Goal: Task Accomplishment & Management: Use online tool/utility

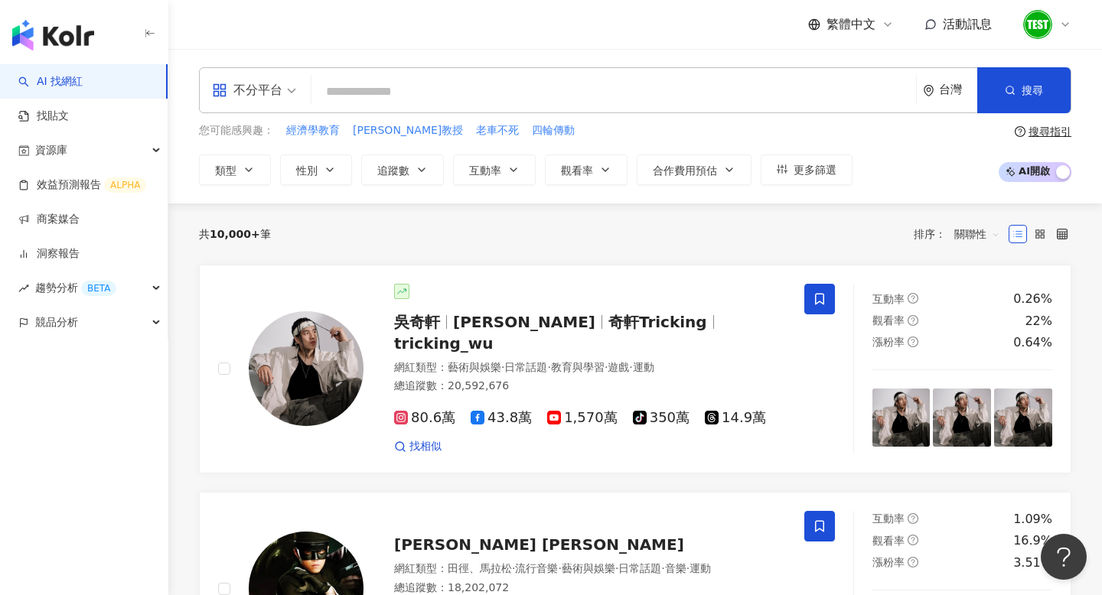
click at [486, 93] on input "search" at bounding box center [614, 91] width 592 height 29
type input "***"
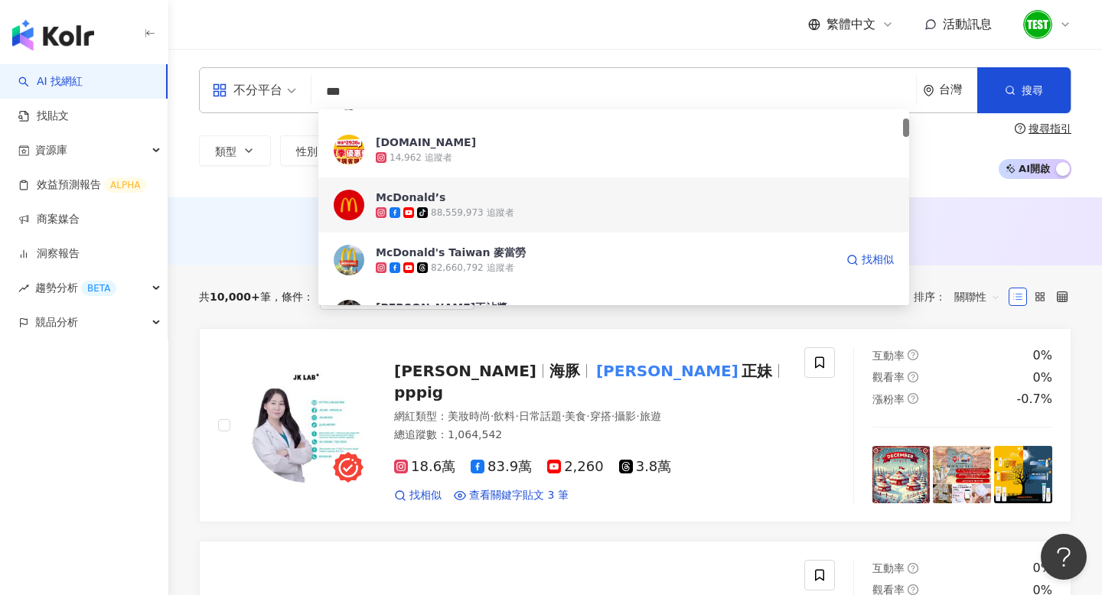
scroll to position [104, 0]
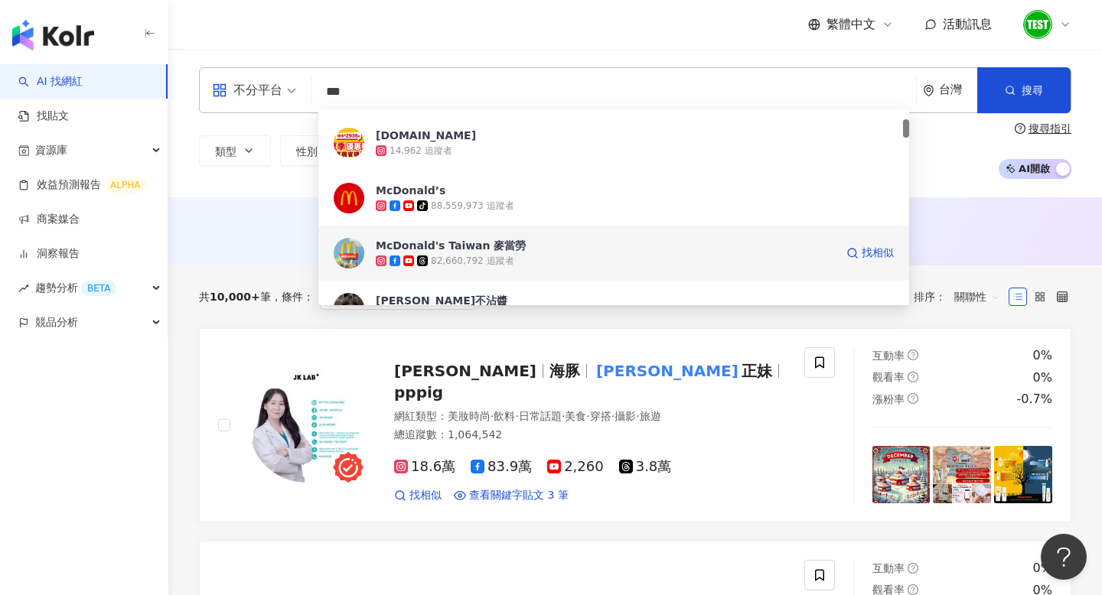
click at [577, 253] on span "McDonald's Taiwan 麥當勞" at bounding box center [605, 245] width 459 height 15
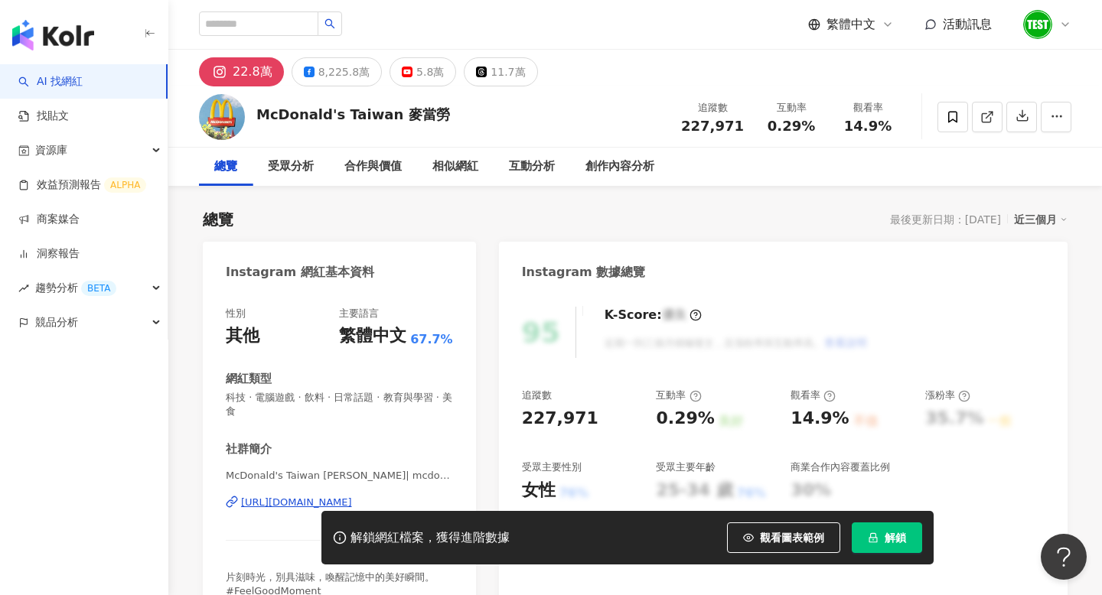
click at [487, 221] on div "總覽 最後更新日期：[DATE] 近三個月" at bounding box center [635, 219] width 865 height 21
click at [343, 70] on div "8,225.8萬" at bounding box center [343, 71] width 51 height 21
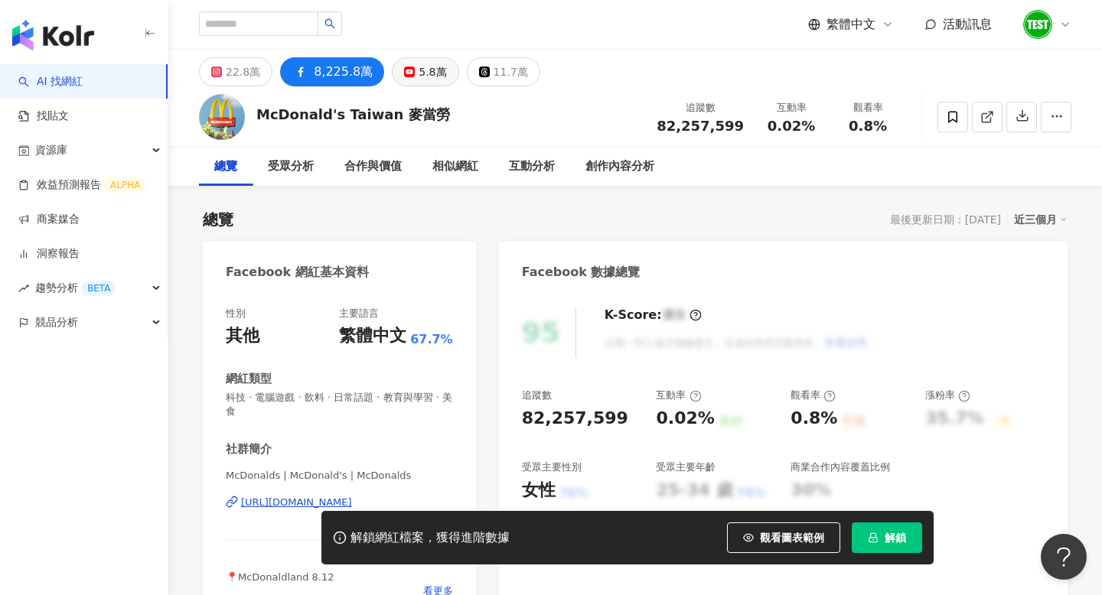
click at [422, 77] on div "5.8萬" at bounding box center [433, 71] width 28 height 21
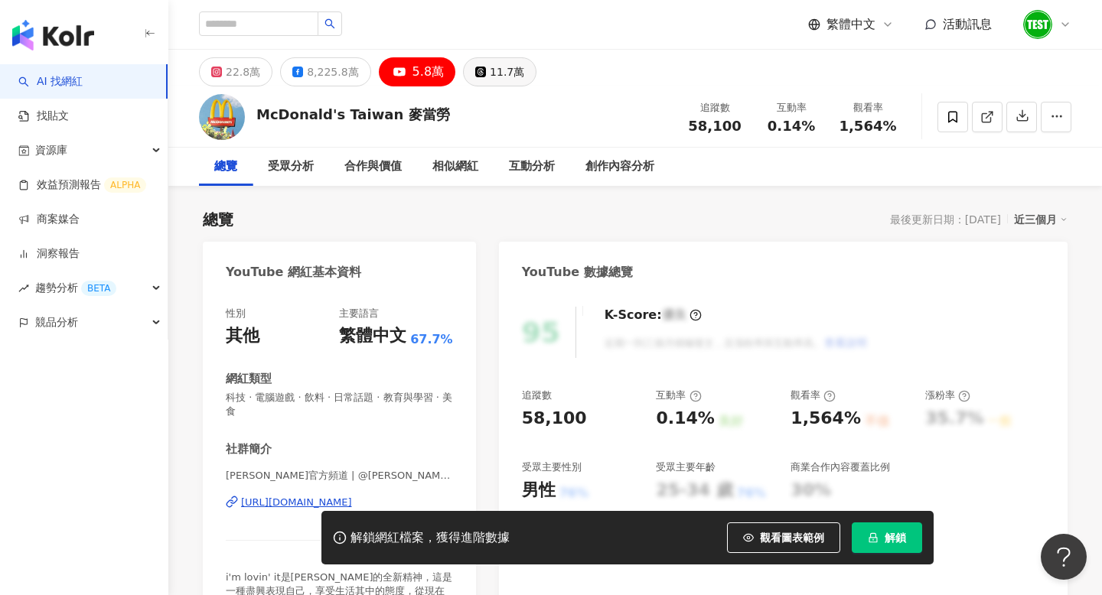
click at [501, 77] on div "11.7萬" at bounding box center [507, 71] width 34 height 21
click at [252, 71] on div "22.8萬" at bounding box center [243, 71] width 34 height 21
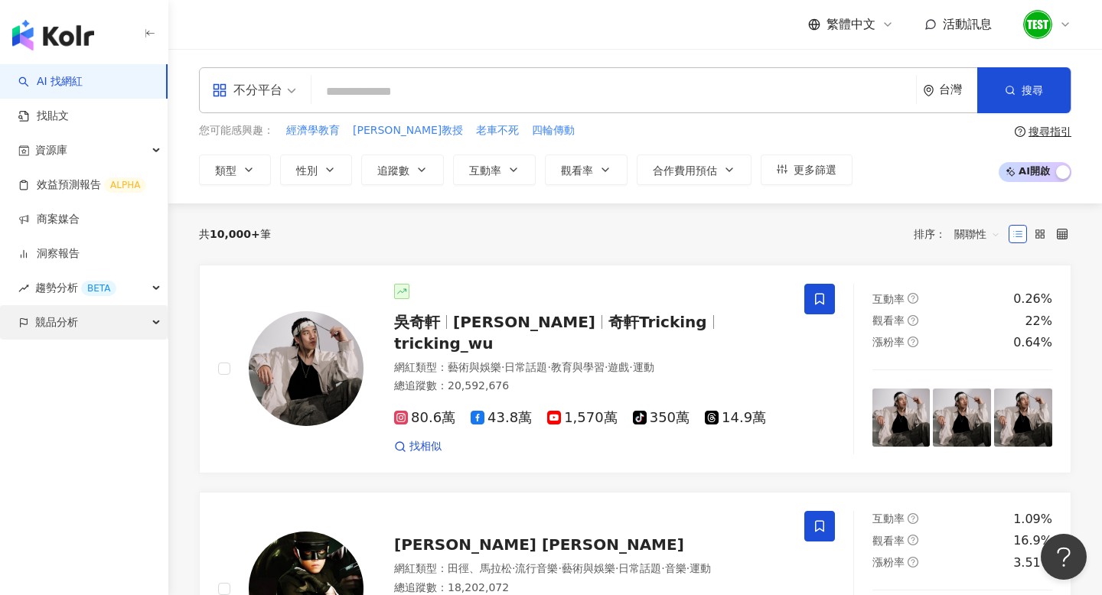
click at [124, 338] on div "競品分析" at bounding box center [84, 322] width 168 height 34
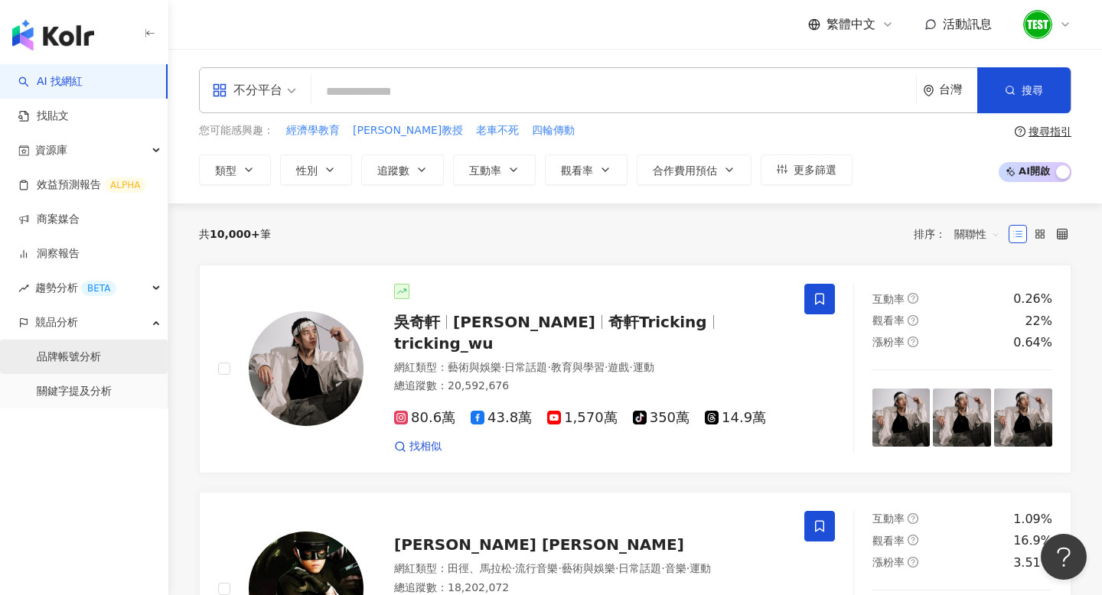
click at [88, 351] on link "品牌帳號分析" at bounding box center [69, 357] width 64 height 15
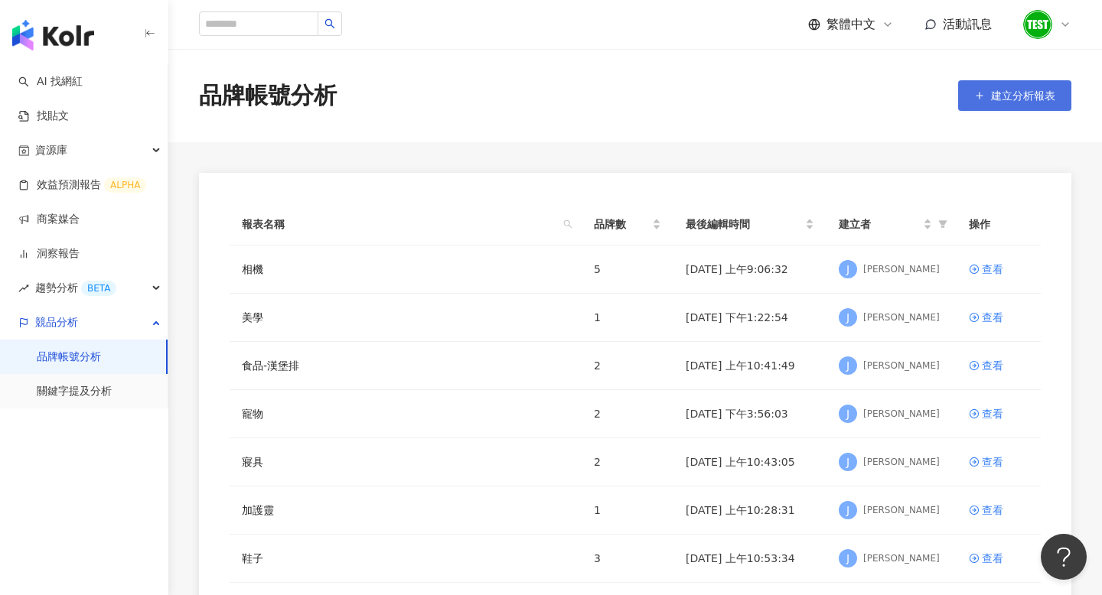
click at [988, 99] on button "建立分析報表" at bounding box center [1014, 95] width 113 height 31
click at [969, 102] on button "建立分析報表" at bounding box center [1014, 95] width 113 height 31
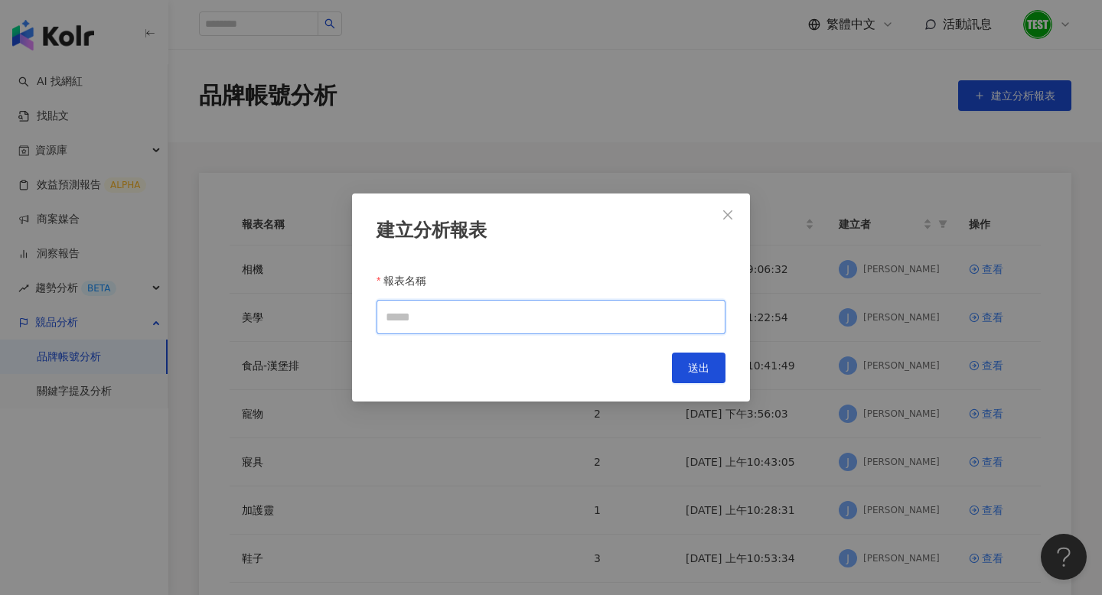
click at [472, 331] on input "報表名稱" at bounding box center [551, 317] width 349 height 34
type input "****"
click at [702, 357] on button "送出" at bounding box center [699, 368] width 54 height 31
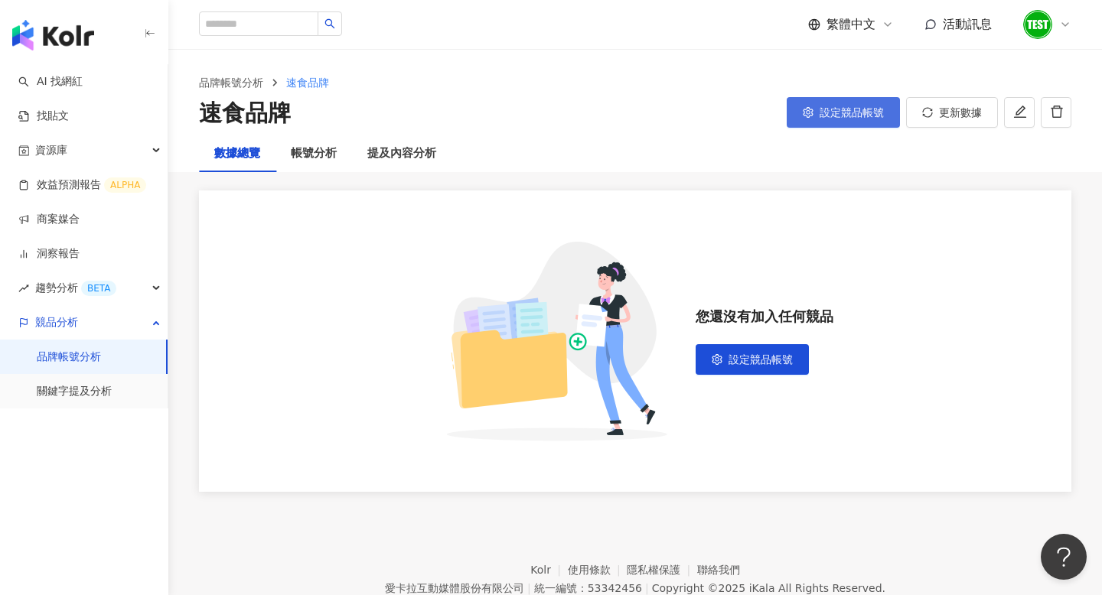
click at [832, 106] on span "設定競品帳號" at bounding box center [852, 112] width 64 height 12
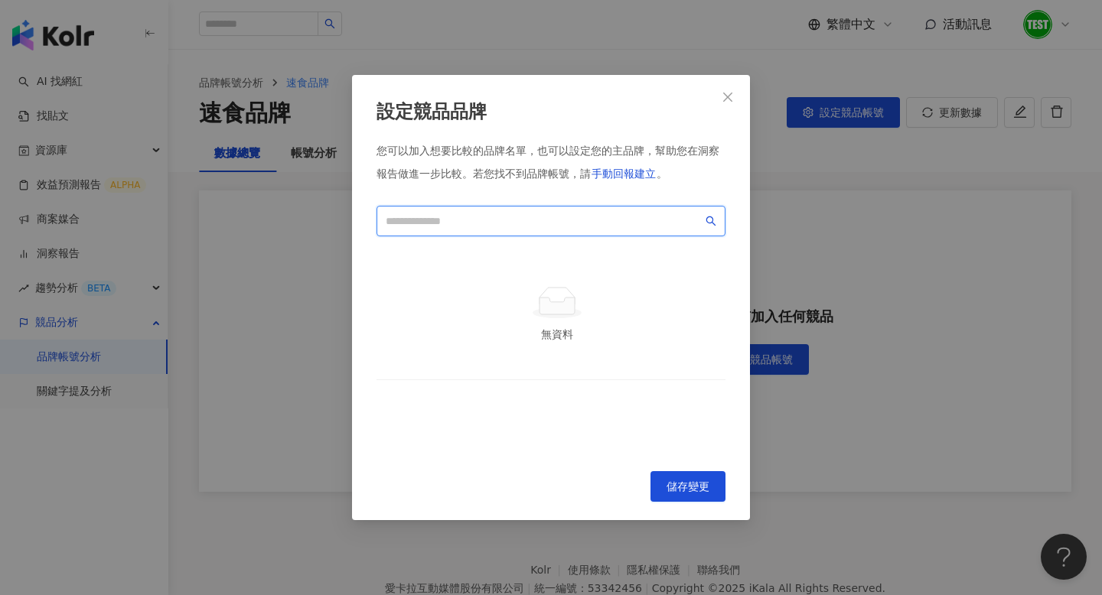
click at [515, 217] on input "search" at bounding box center [544, 221] width 317 height 17
type input "*"
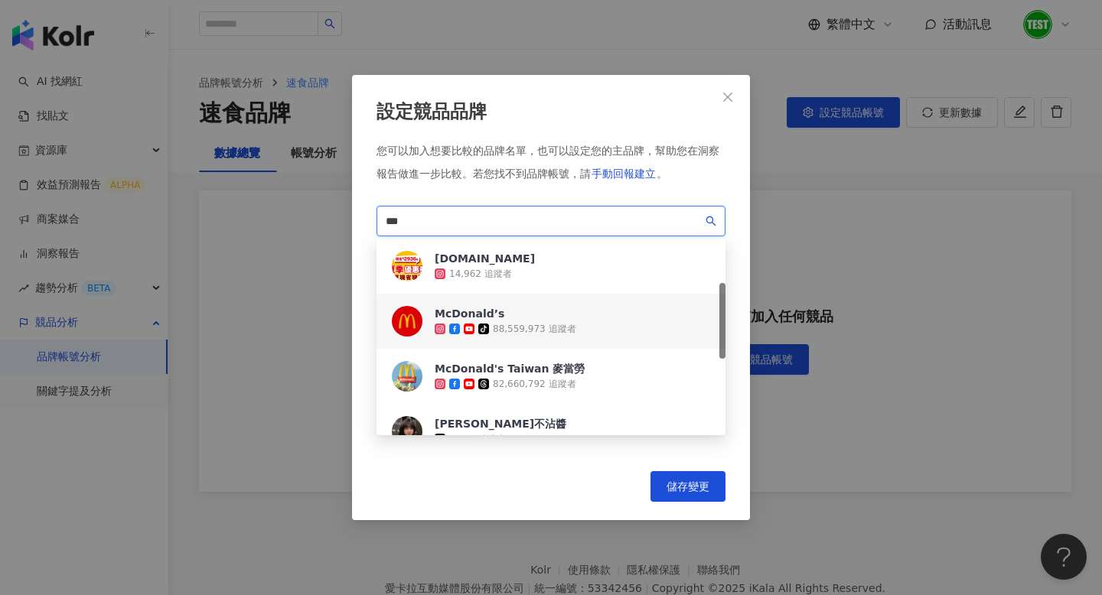
scroll to position [112, 0]
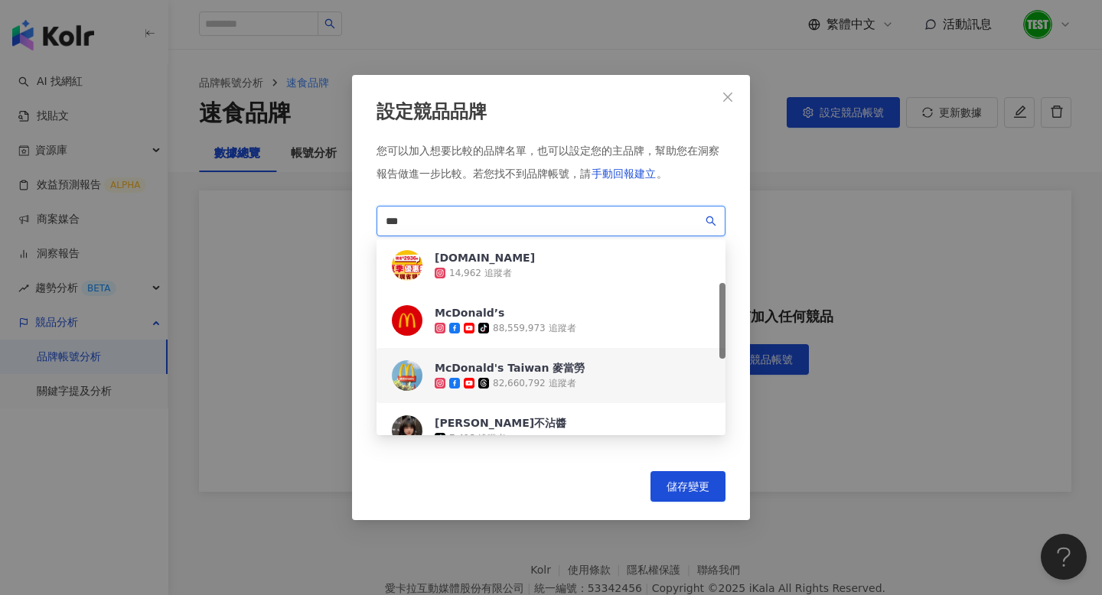
click at [513, 371] on div "McDonald's Taiwan 麥當勞" at bounding box center [510, 367] width 150 height 15
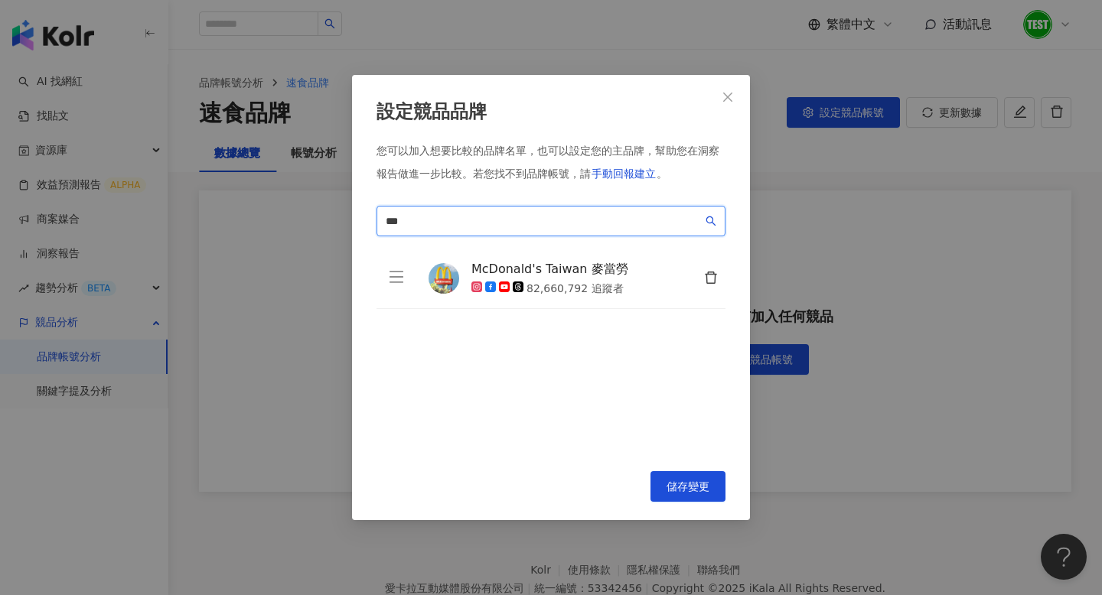
click at [471, 217] on input "***" at bounding box center [544, 221] width 317 height 17
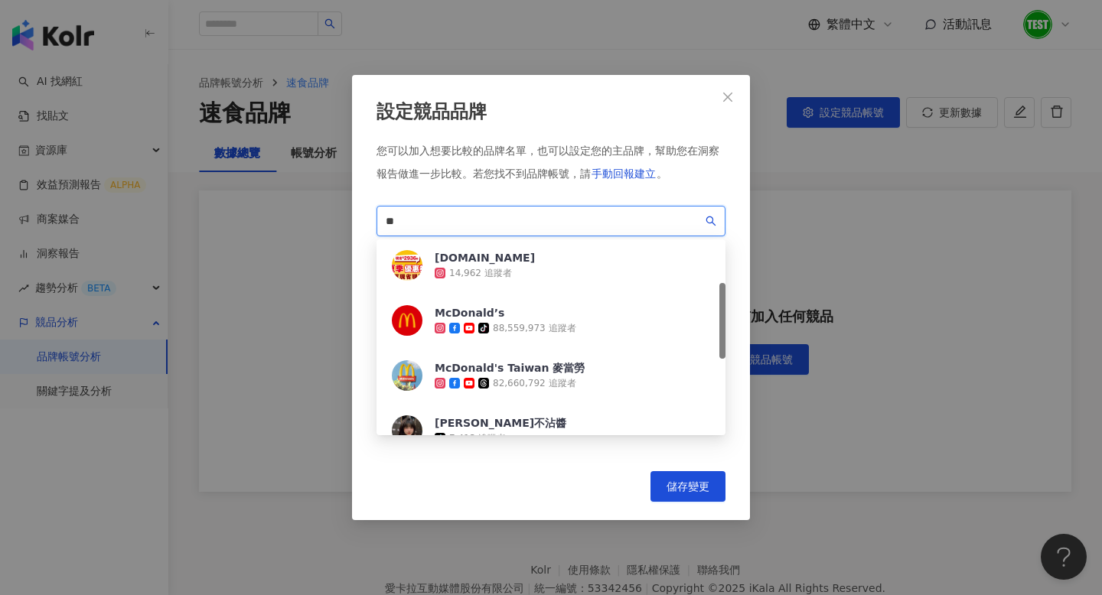
type input "*"
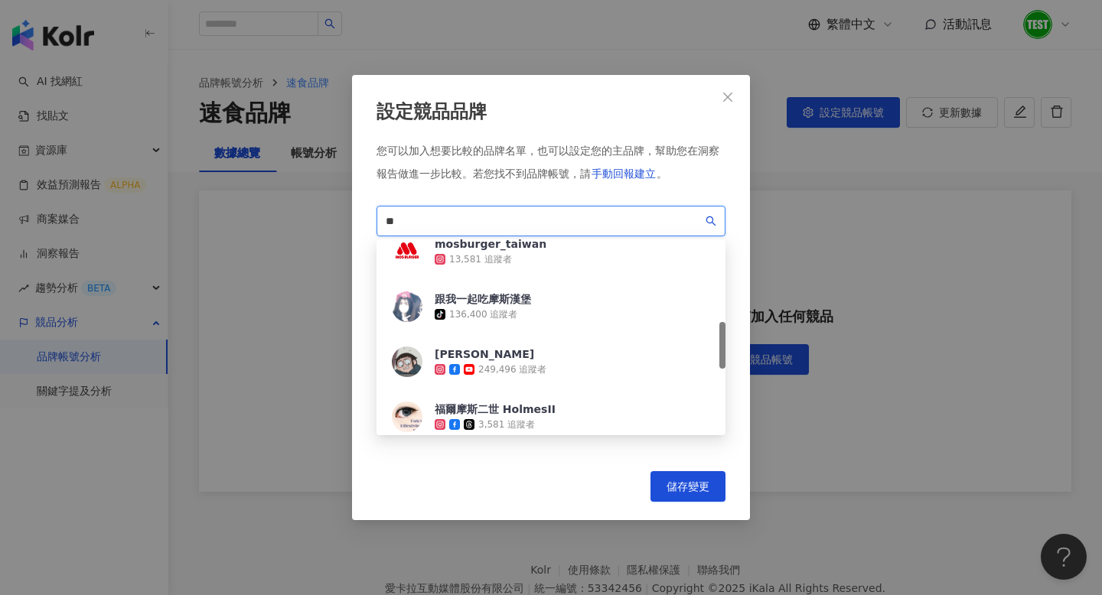
scroll to position [321, 0]
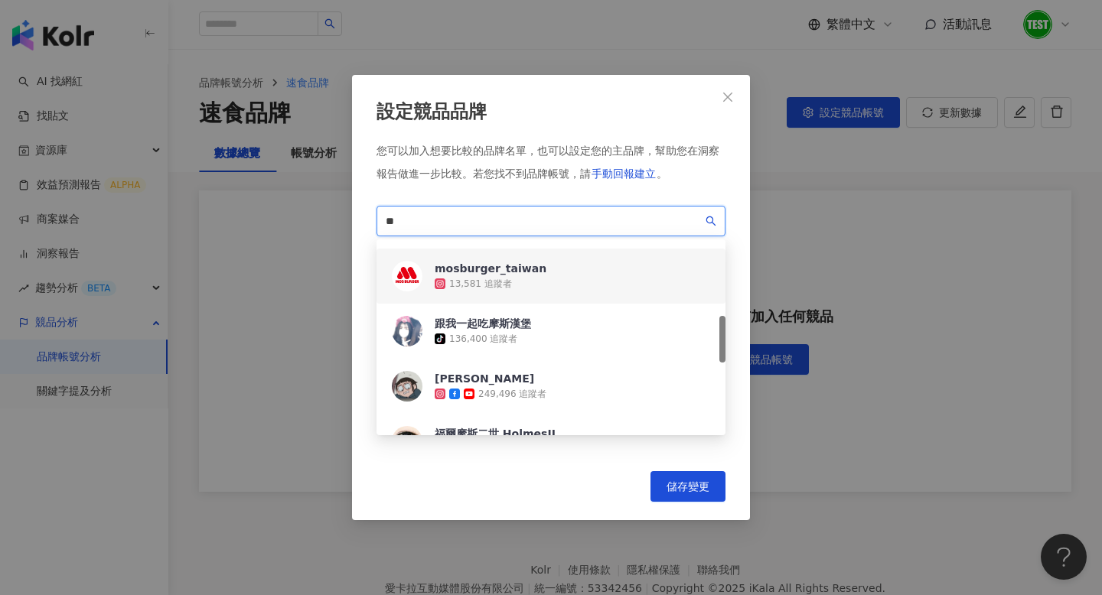
click at [473, 282] on div "13,581 追蹤者" at bounding box center [480, 284] width 63 height 13
click at [466, 222] on input "**" at bounding box center [544, 221] width 317 height 17
type input "*"
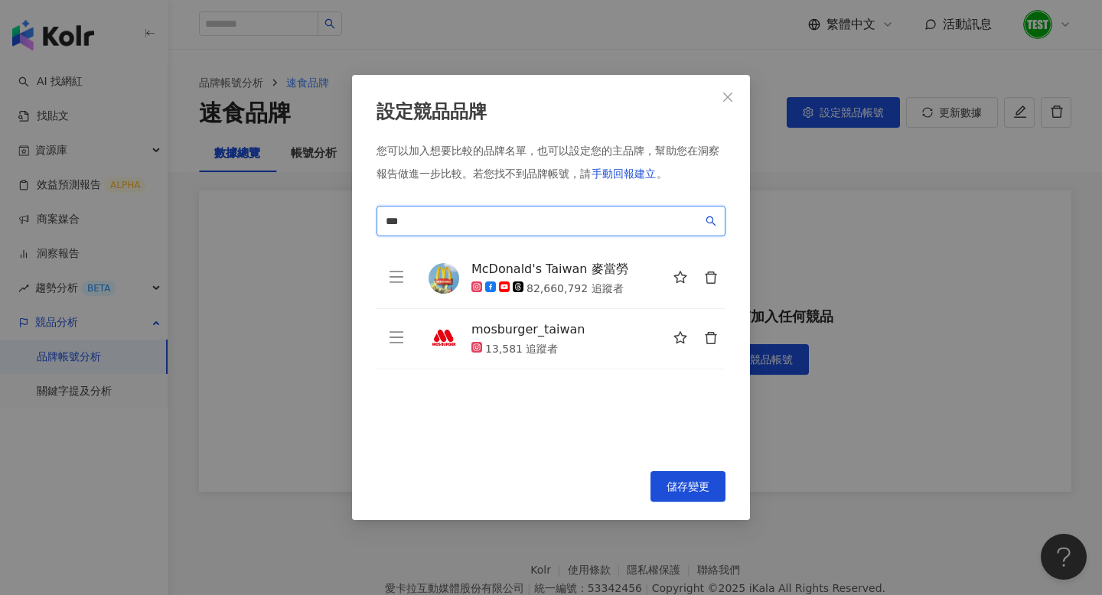
scroll to position [0, 0]
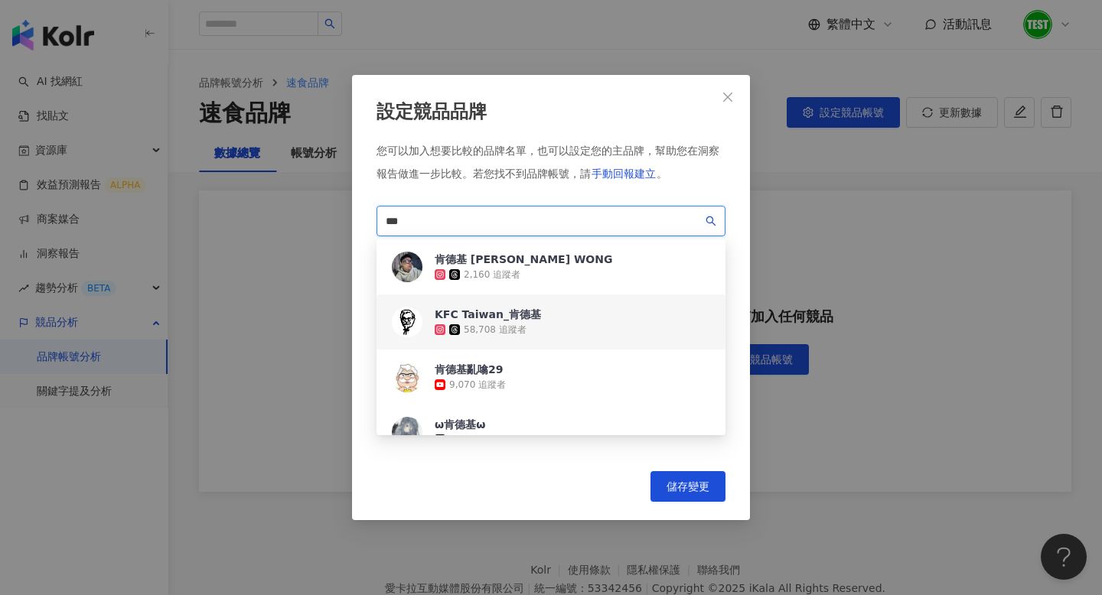
click at [564, 325] on div "KFC Taiwan_肯德基 58,708 追蹤者" at bounding box center [551, 322] width 349 height 55
click at [496, 211] on span "***" at bounding box center [551, 221] width 349 height 31
click at [496, 219] on input "***" at bounding box center [544, 221] width 317 height 17
type input "*"
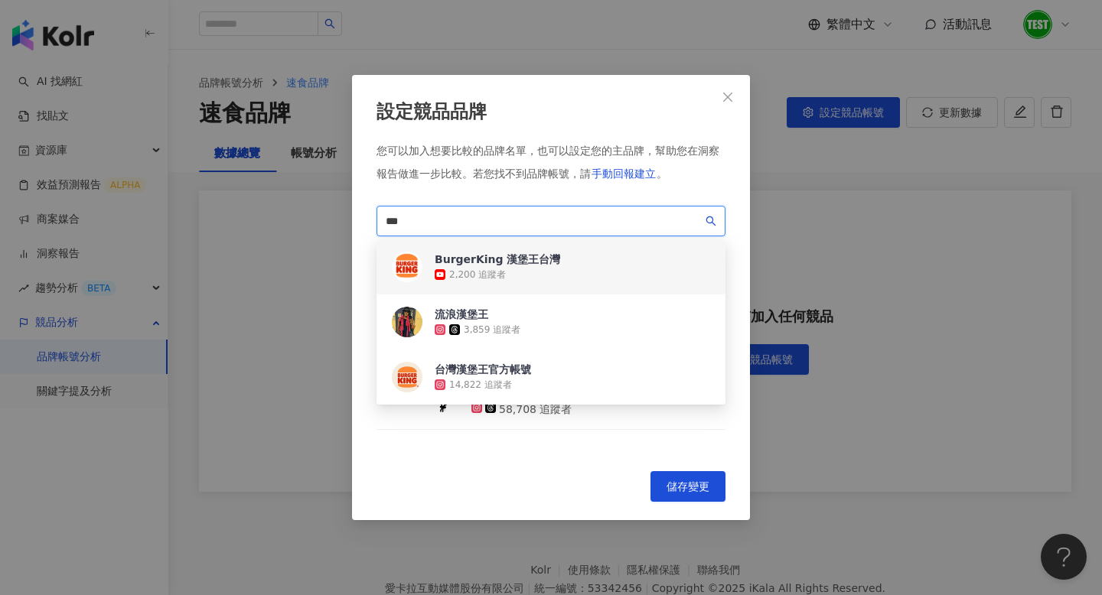
click at [556, 261] on div "BurgerKing 漢堡王台灣 2,200 追蹤者" at bounding box center [551, 267] width 349 height 55
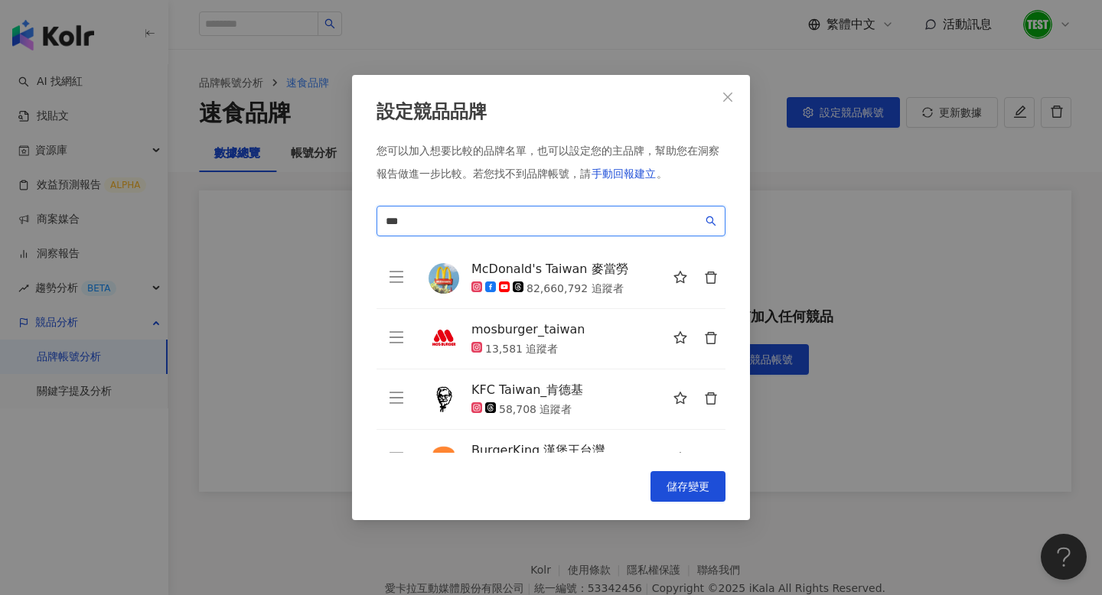
click at [519, 210] on span "***" at bounding box center [551, 221] width 349 height 31
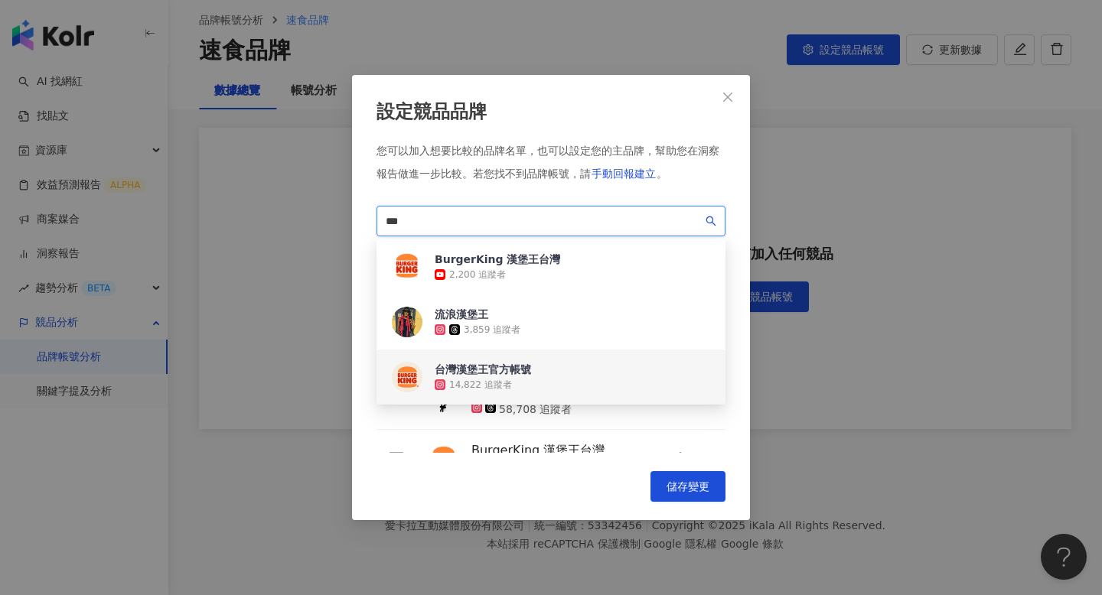
scroll to position [70, 0]
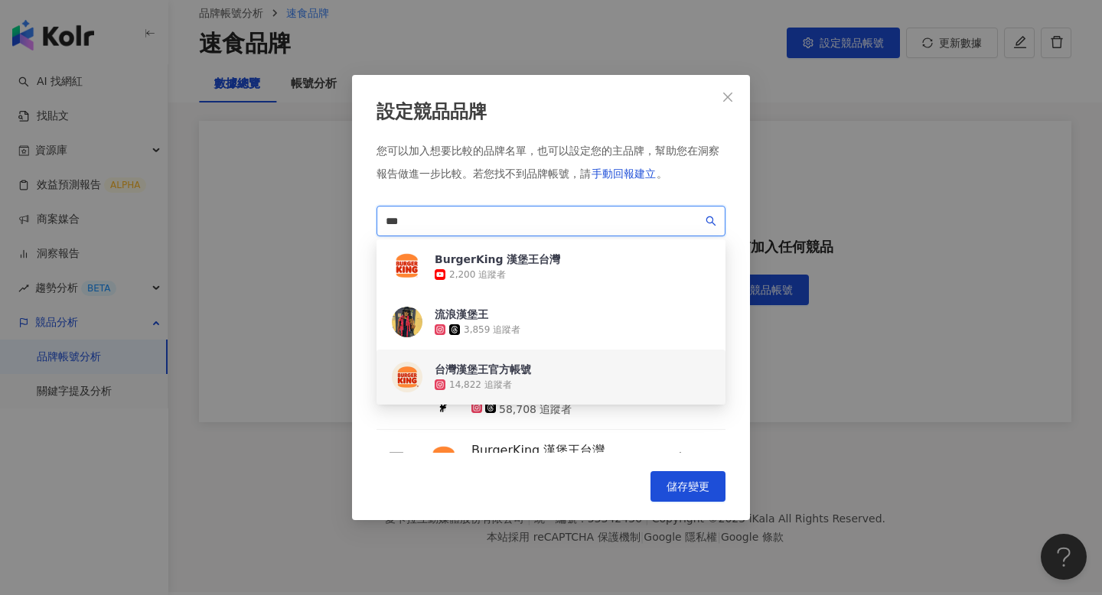
click at [530, 370] on div "台灣漢堡王官方帳號" at bounding box center [483, 369] width 96 height 15
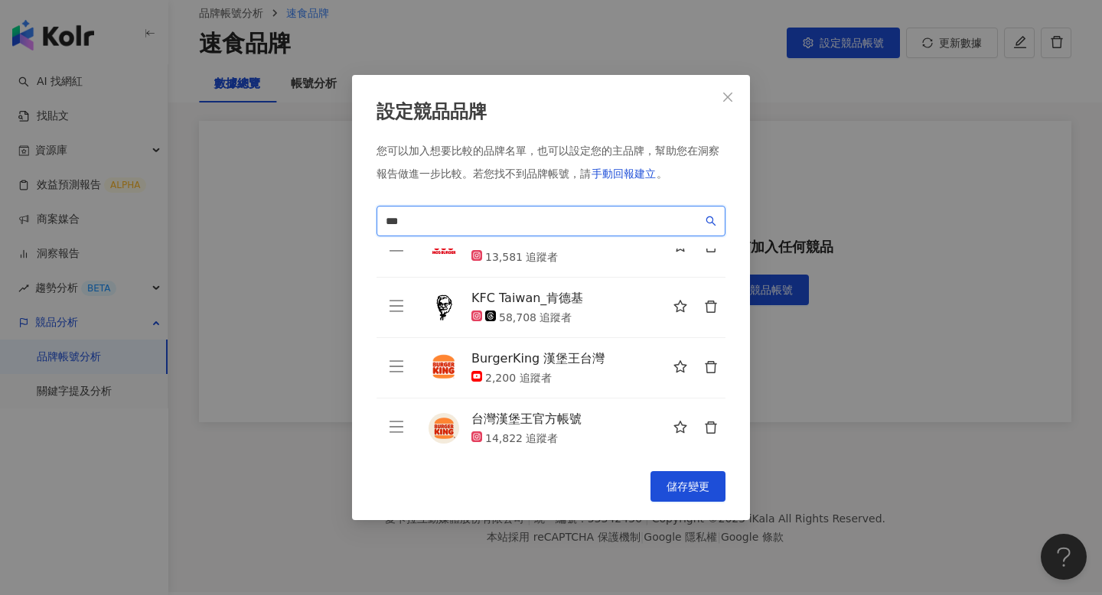
scroll to position [98, 0]
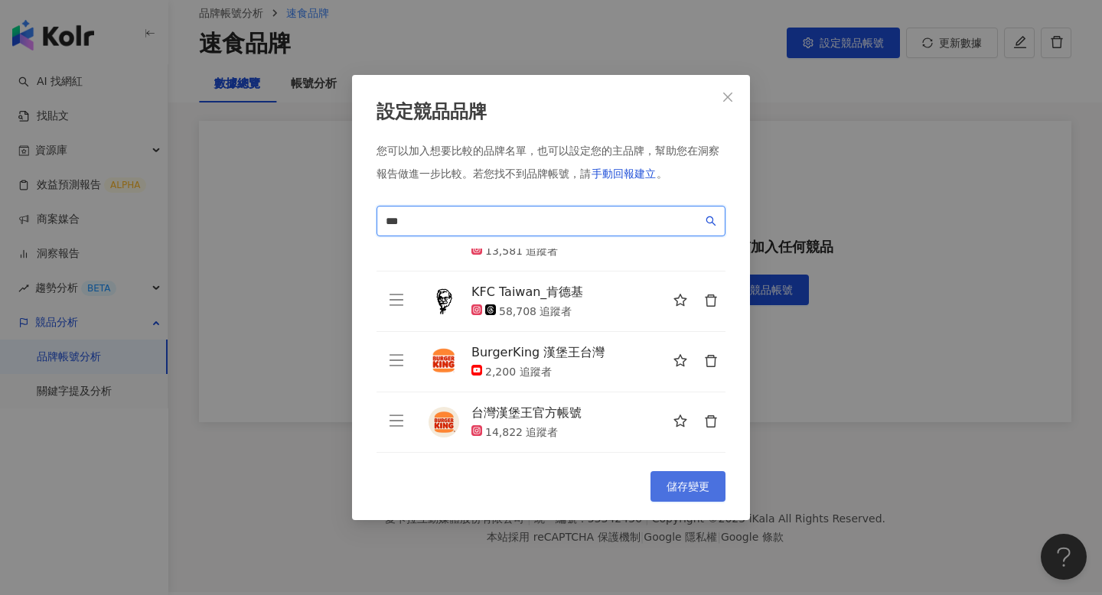
type input "***"
click at [683, 488] on span "儲存變更" at bounding box center [688, 487] width 43 height 12
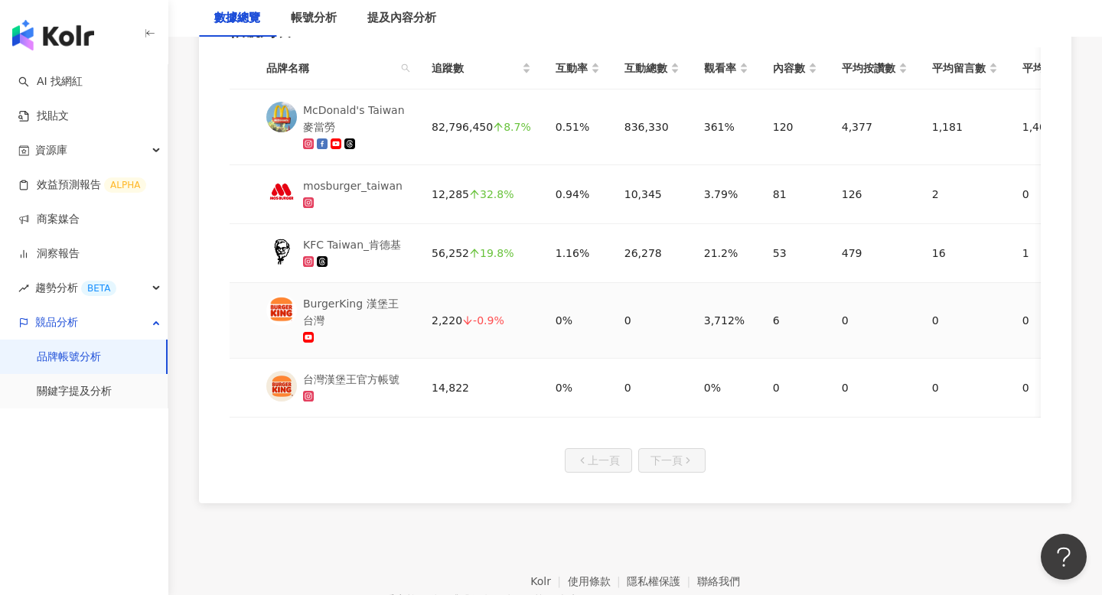
scroll to position [824, 0]
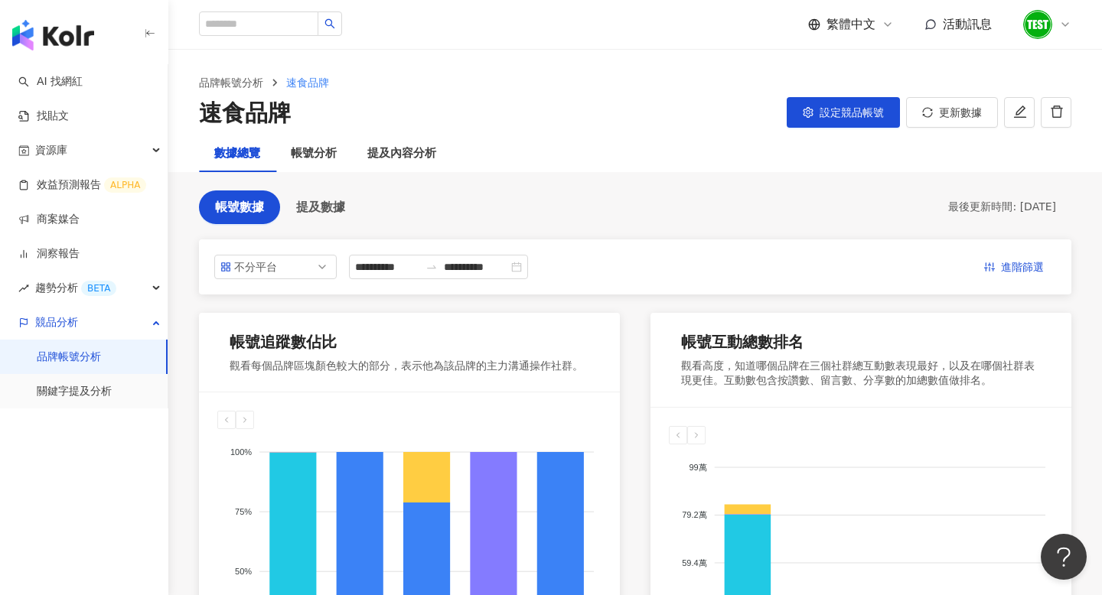
scroll to position [148, 0]
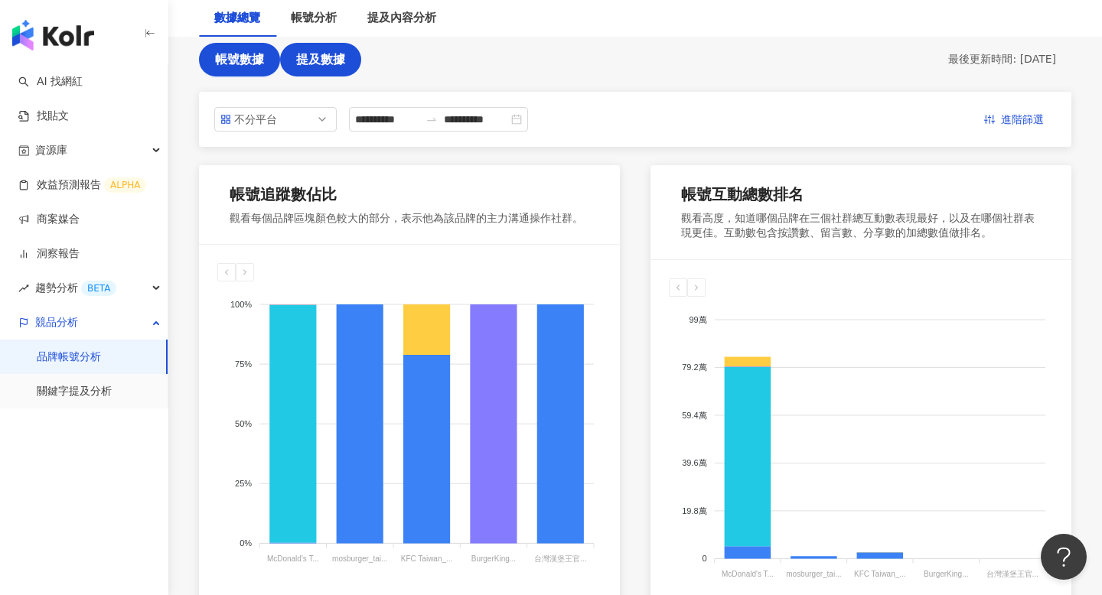
click at [318, 48] on button "提及數據" at bounding box center [320, 60] width 81 height 34
